Goal: Complete application form: Complete application form

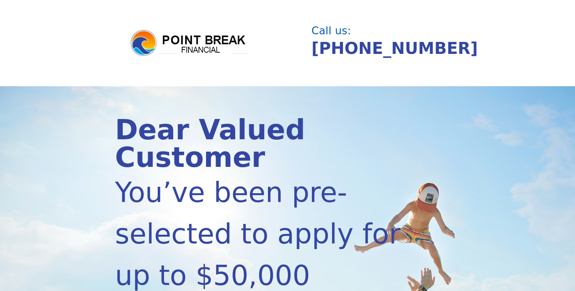
scroll to position [344, 0]
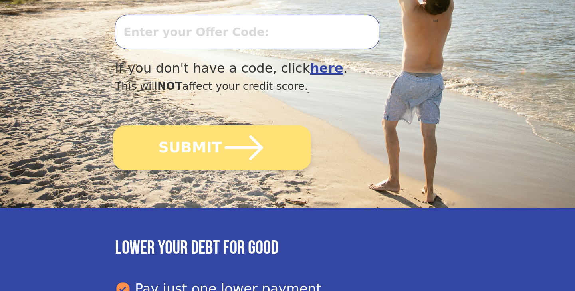
click at [245, 145] on icon "submit" at bounding box center [244, 148] width 44 height 44
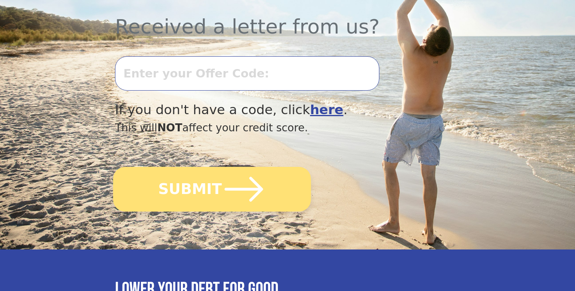
scroll to position [171, 0]
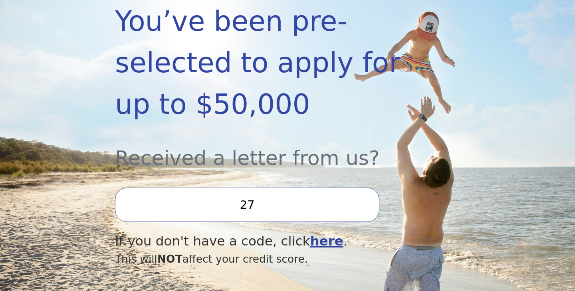
type input "2"
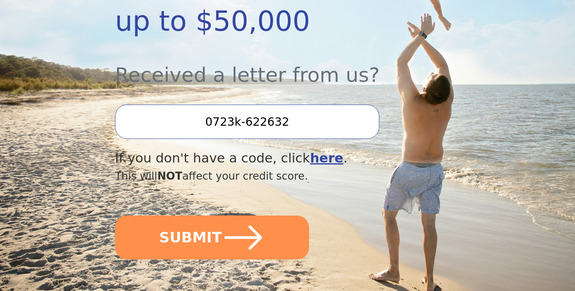
scroll to position [255, 0]
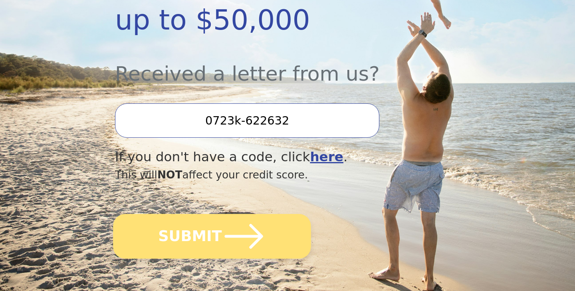
type input "0723k-622632"
click at [265, 241] on button "SUBMIT" at bounding box center [212, 236] width 198 height 45
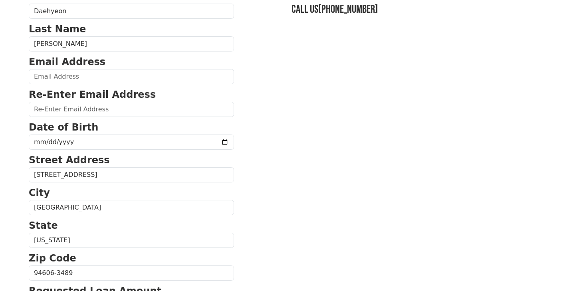
scroll to position [79, 0]
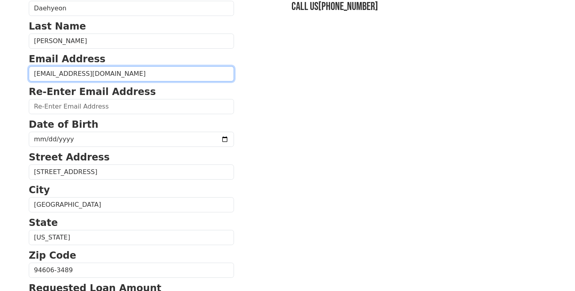
type input "[EMAIL_ADDRESS][DOMAIN_NAME]"
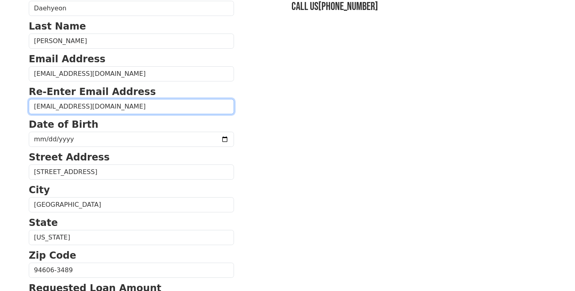
type input "[EMAIL_ADDRESS][DOMAIN_NAME]"
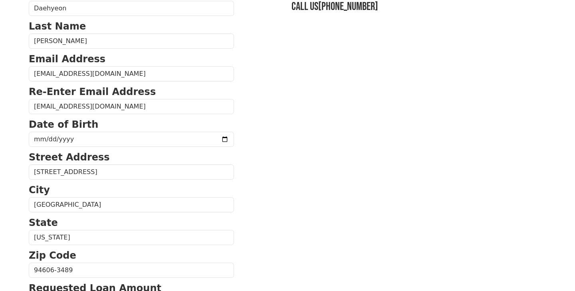
click at [298, 107] on section "First Name [PERSON_NAME] Last Name [PERSON_NAME] Email Address [EMAIL_ADDRESS][…" at bounding box center [287, 270] width 517 height 569
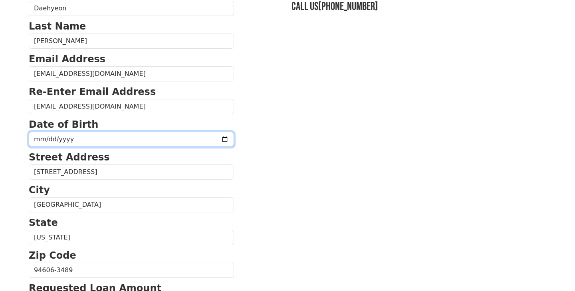
click at [128, 137] on input "date" at bounding box center [131, 139] width 205 height 15
type input "[DATE]"
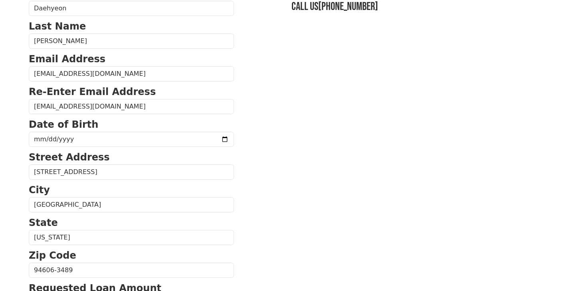
click at [267, 166] on section "First Name [PERSON_NAME] Last Name [PERSON_NAME] Email Address [EMAIL_ADDRESS][…" at bounding box center [287, 270] width 517 height 569
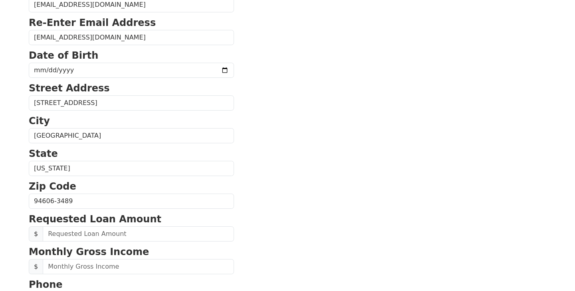
scroll to position [184, 0]
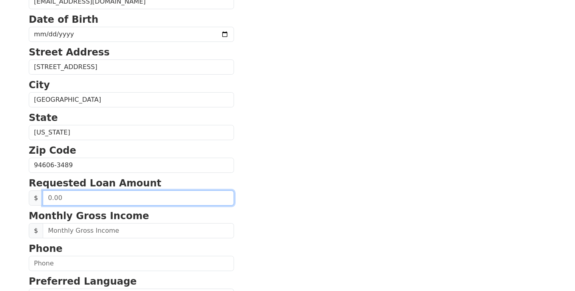
click at [162, 196] on input "text" at bounding box center [138, 197] width 191 height 15
type input "5,000.00"
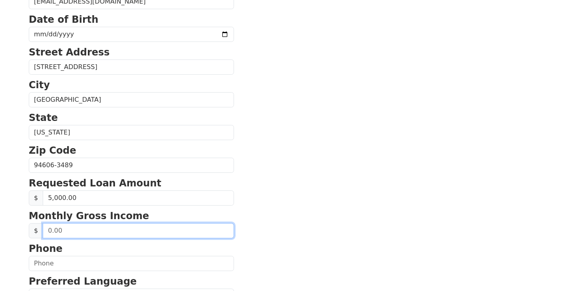
click at [95, 232] on input "text" at bounding box center [138, 230] width 191 height 15
type input "6.00"
type input "5,700.00"
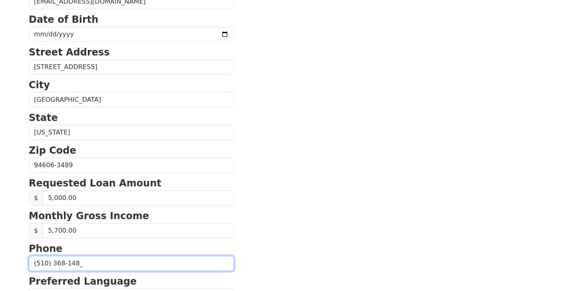
type input "[PHONE_NUMBER]"
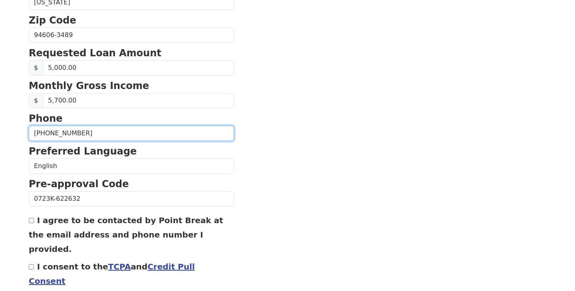
scroll to position [314, 0]
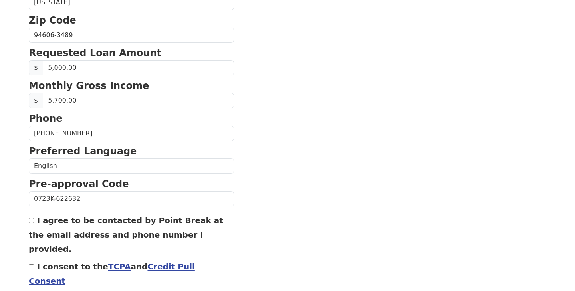
click at [41, 221] on label "I agree to be contacted by Point Break at the email address and phone number I …" at bounding box center [126, 235] width 194 height 38
click at [34, 221] on input "I agree to be contacted by Point Break at the email address and phone number I …" at bounding box center [31, 220] width 5 height 5
checkbox input "true"
click at [40, 262] on label "I consent to the TCPA and Credit Pull Consent" at bounding box center [112, 274] width 166 height 24
click at [34, 264] on input "I consent to the TCPA and Credit Pull Consent" at bounding box center [31, 266] width 5 height 5
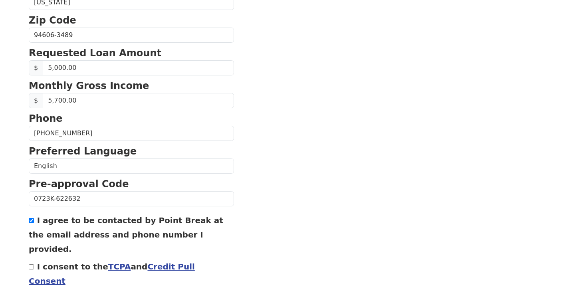
checkbox input "true"
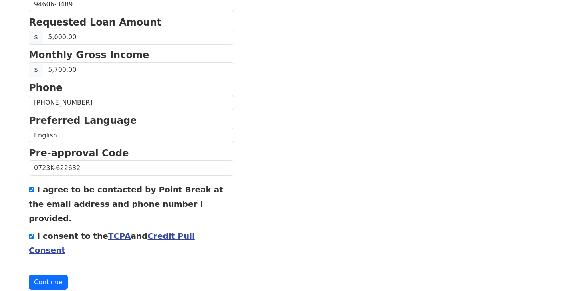
scroll to position [344, 0]
click at [55, 275] on button "Continue" at bounding box center [48, 282] width 39 height 15
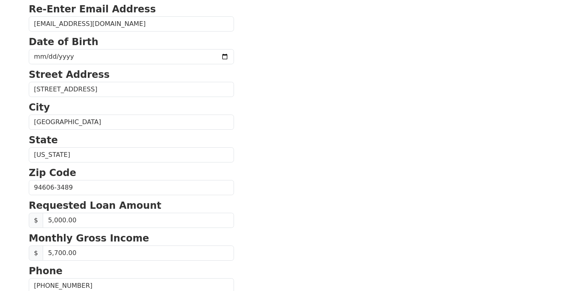
scroll to position [312, 0]
